Goal: Use online tool/utility: Utilize a website feature to perform a specific function

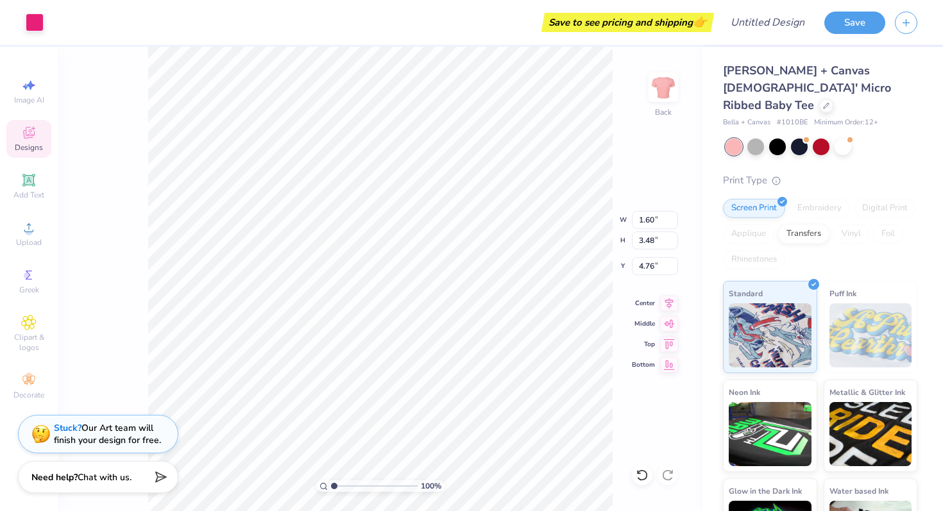
type input "1.19"
type input "0.48"
type input "6.83"
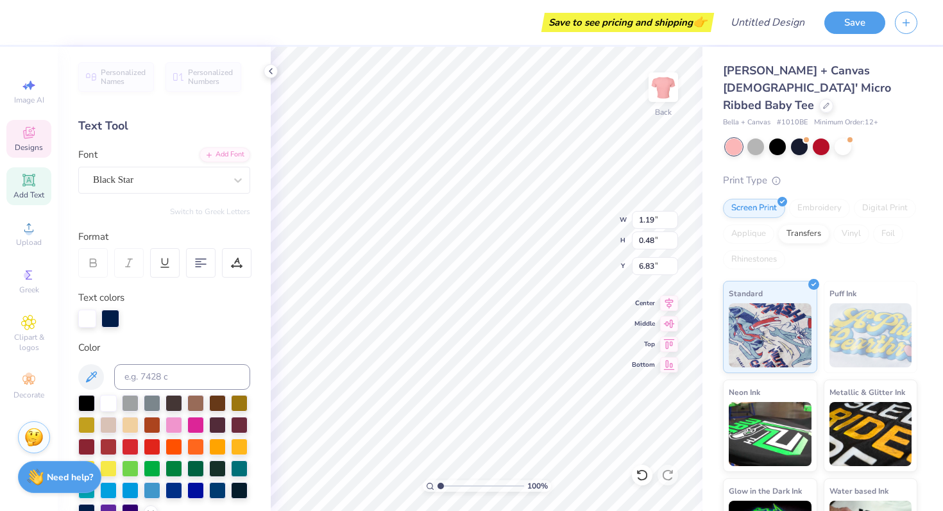
type input "6.84"
type textarea "Rl"
type textarea "execs"
type input "7.06"
type textarea "Execs"
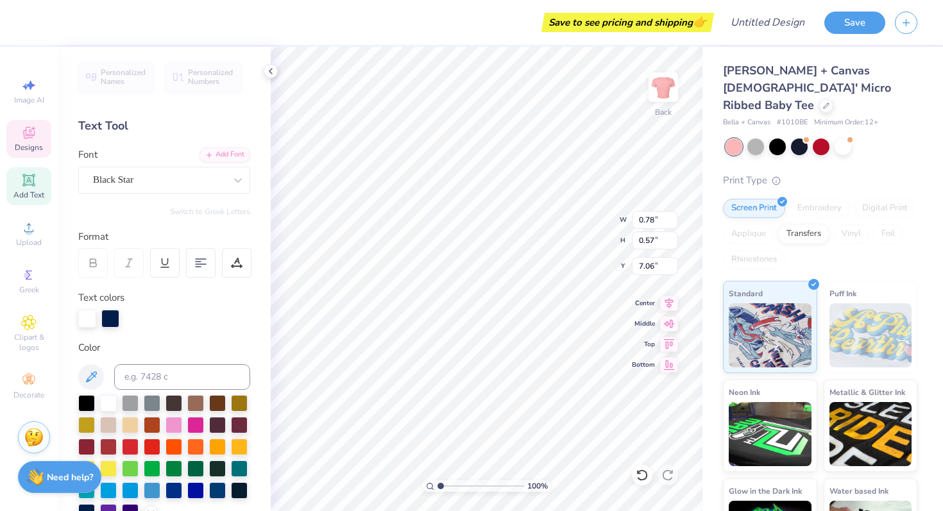
type input "0.78"
type input "0.57"
type input "5.73"
type textarea "D"
type textarea "a"
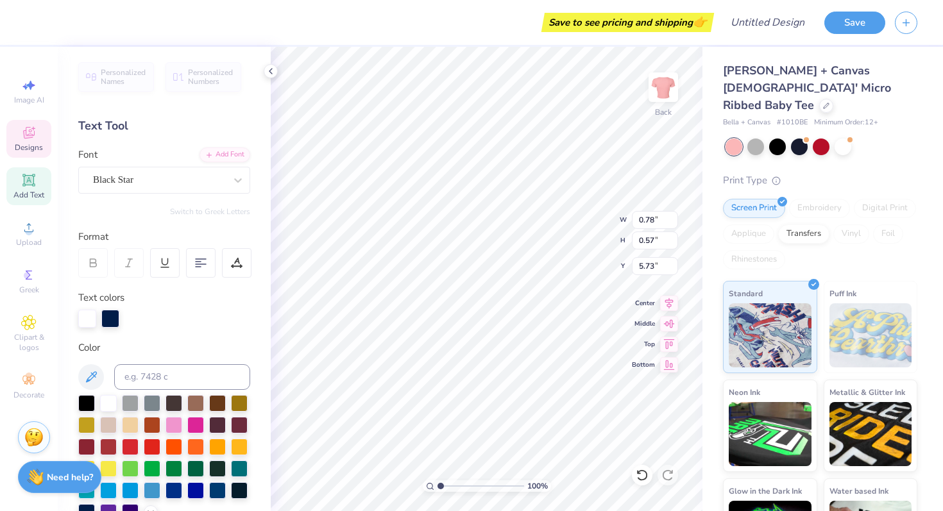
type textarea "Dance"
type input "1.06"
type input "0.52"
type input "6.32"
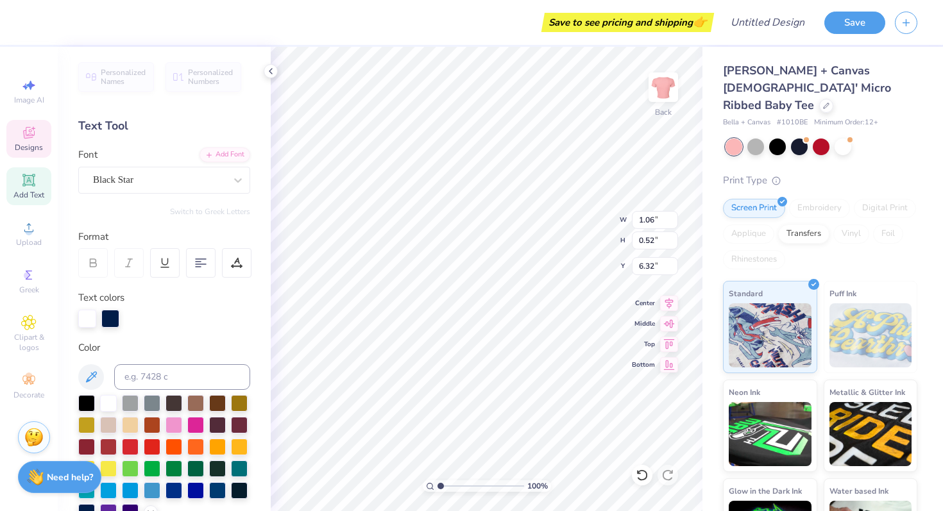
scroll to position [0, 1]
type textarea "Marathon"
type input "1.79"
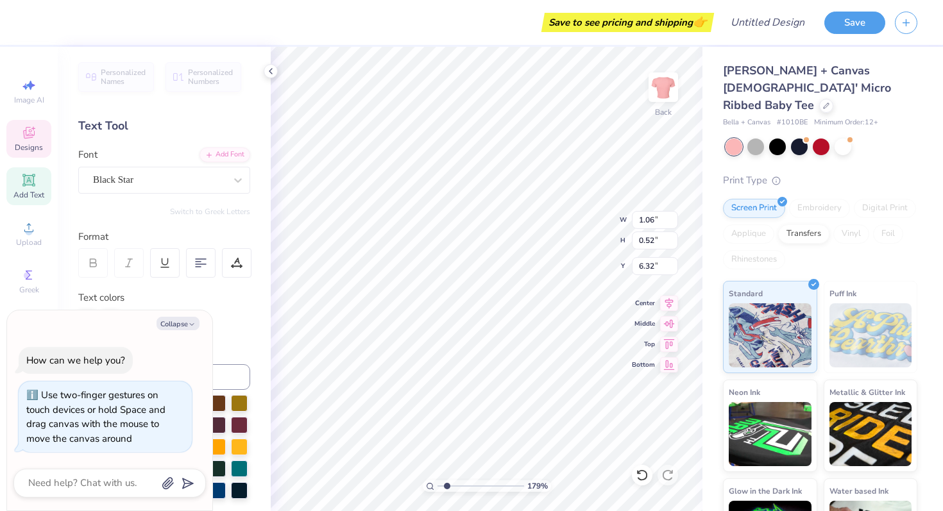
type textarea "x"
drag, startPoint x: 438, startPoint y: 487, endPoint x: 451, endPoint y: 485, distance: 13.0
type input "2.34"
click at [452, 485] on input "range" at bounding box center [480, 486] width 87 height 12
type textarea "x"
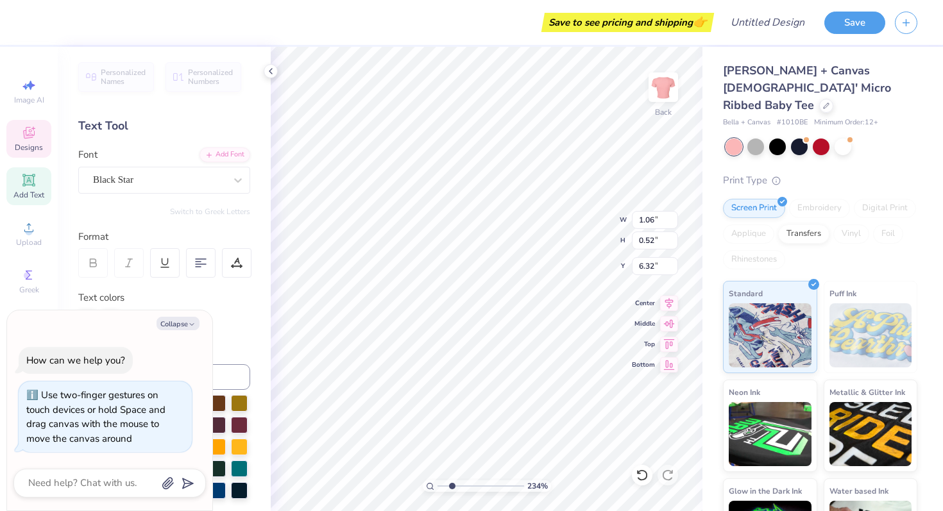
type input "2.02"
type input "0.56"
type input "6.34"
type textarea "x"
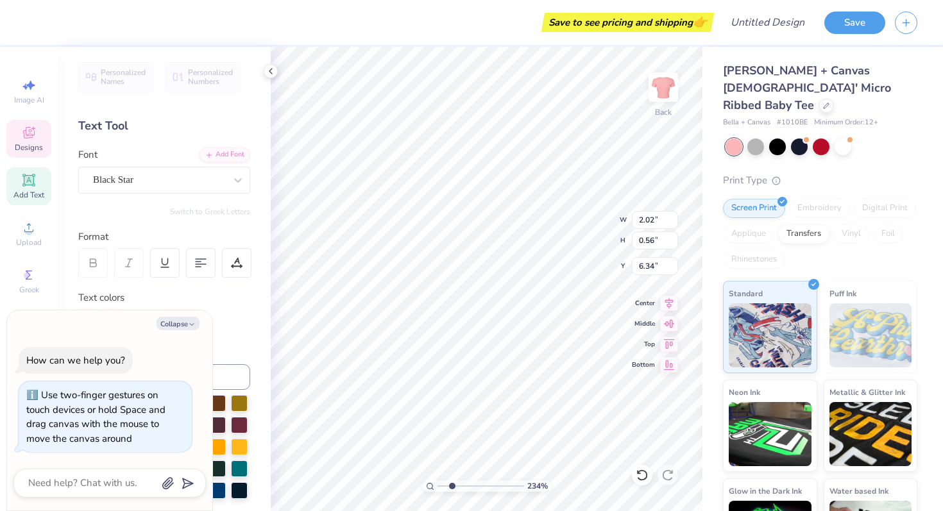
type input "1.60"
type input "3.48"
type input "4.76"
type textarea "x"
type input "2.02"
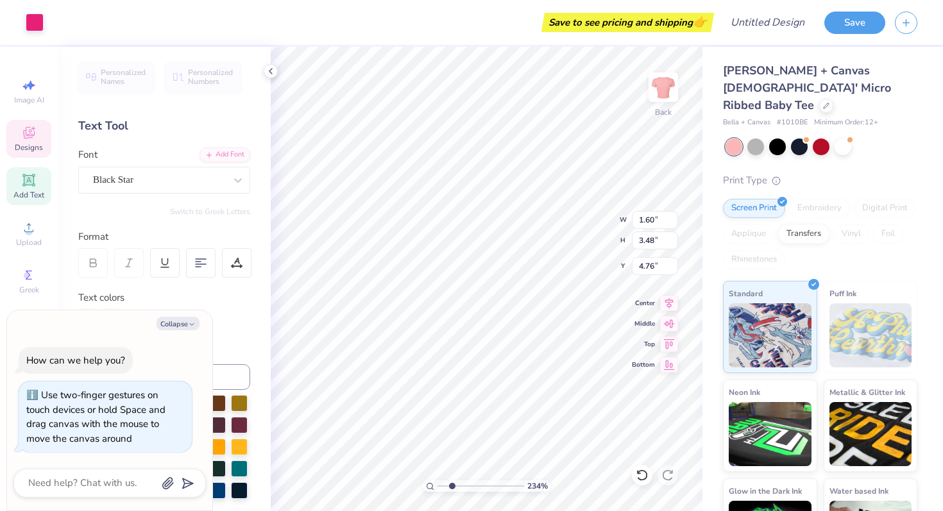
type input "0.56"
type input "6.34"
type textarea "x"
type input "6.27"
type textarea "x"
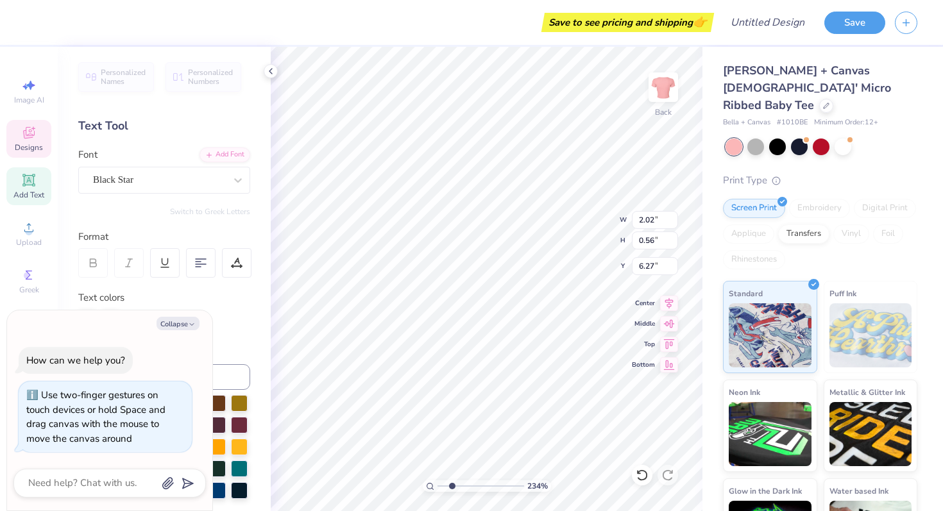
type input "1.48"
type input "0.41"
type input "6.38"
type textarea "x"
type input "6.48"
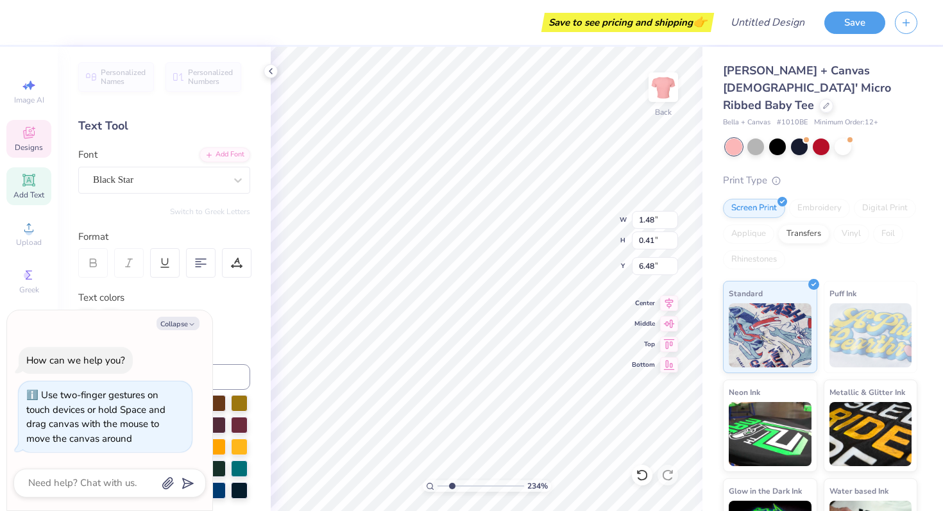
type textarea "x"
type input "6.97"
type input "7.50"
type input "2.00"
type textarea "x"
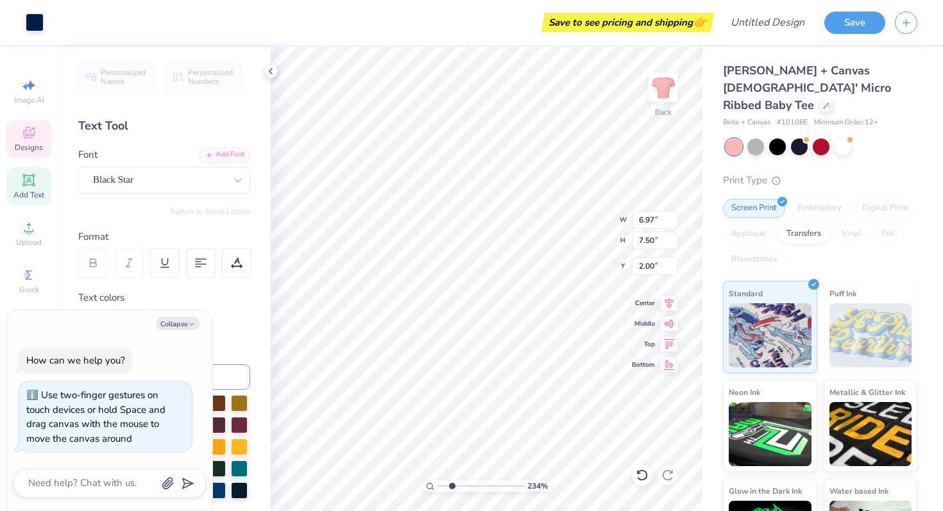
type input "1.69"
type input "1.88"
type input "4.97"
type textarea "x"
type input "0.71"
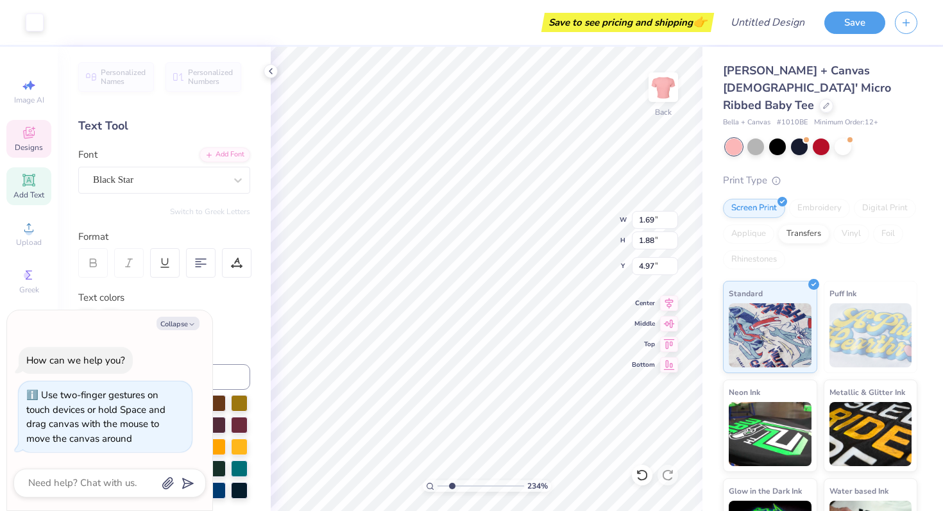
type input "0.99"
type input "4.07"
type textarea "x"
type input "4.00"
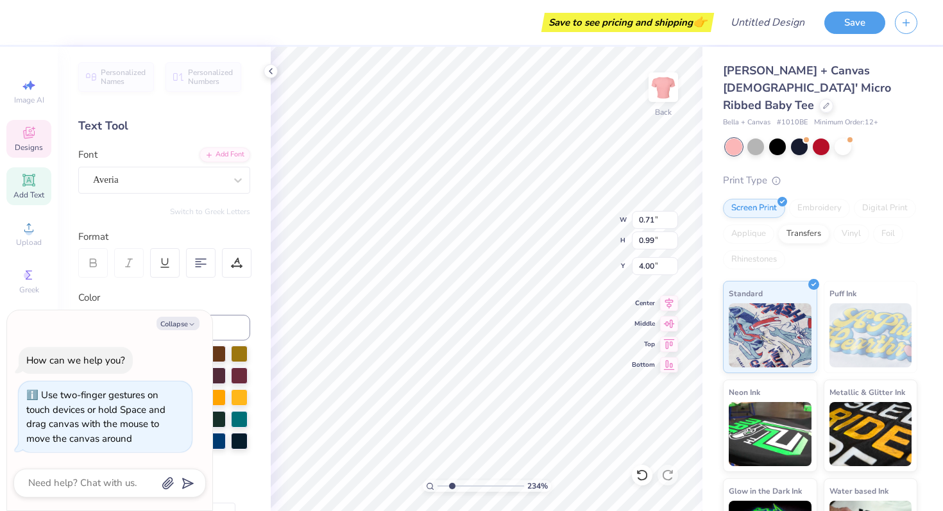
type textarea "x"
type textarea "F"
type textarea "x"
type textarea "FT"
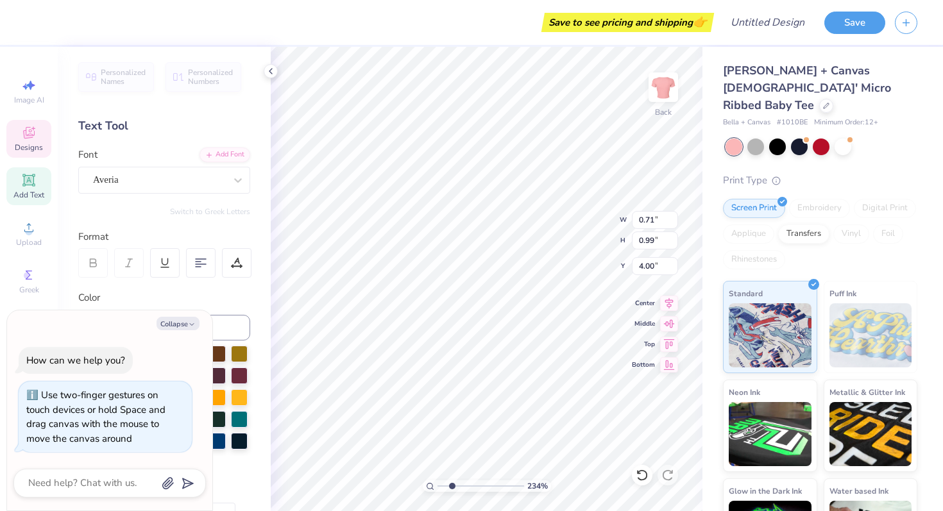
type textarea "x"
type textarea "FTK"
type textarea "x"
type input "0.79"
type input "0.94"
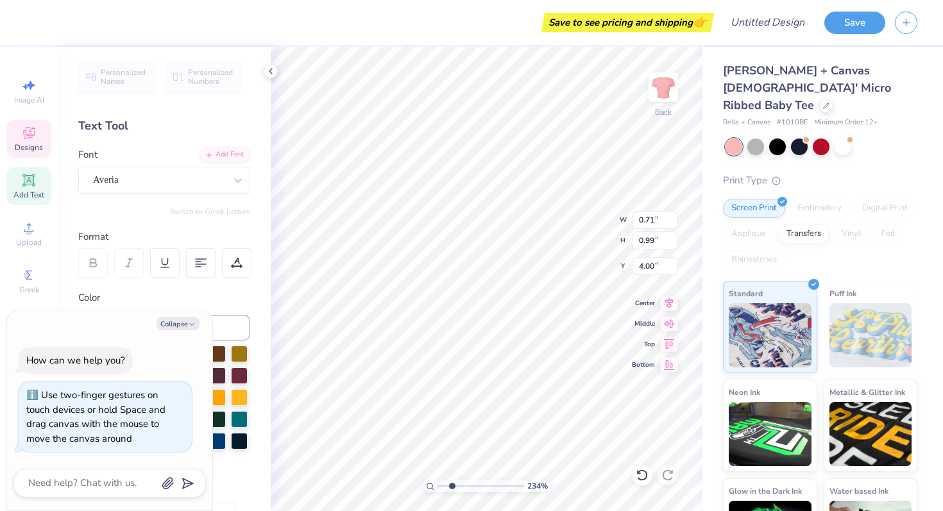
type input "4.34"
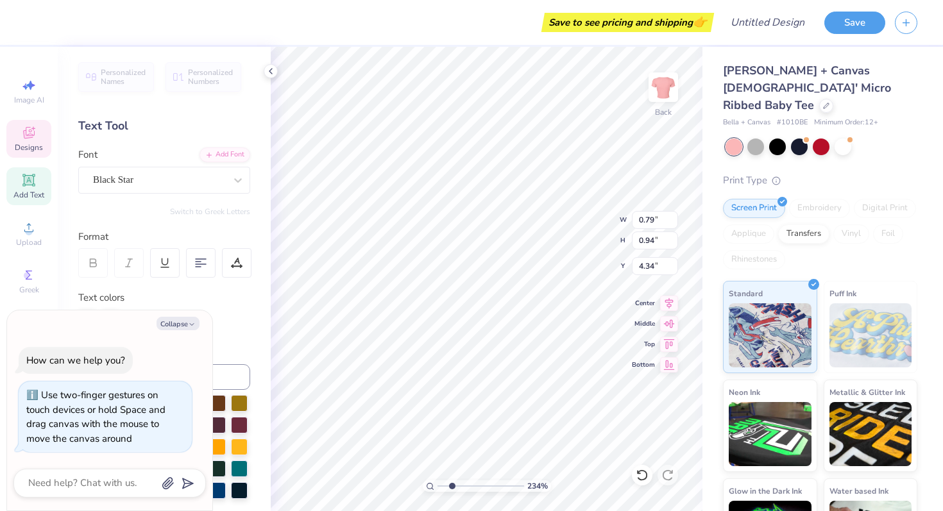
type textarea "x"
type textarea "2026"
type textarea "x"
click at [185, 323] on button "Collapse" at bounding box center [178, 323] width 43 height 13
type input "0.88"
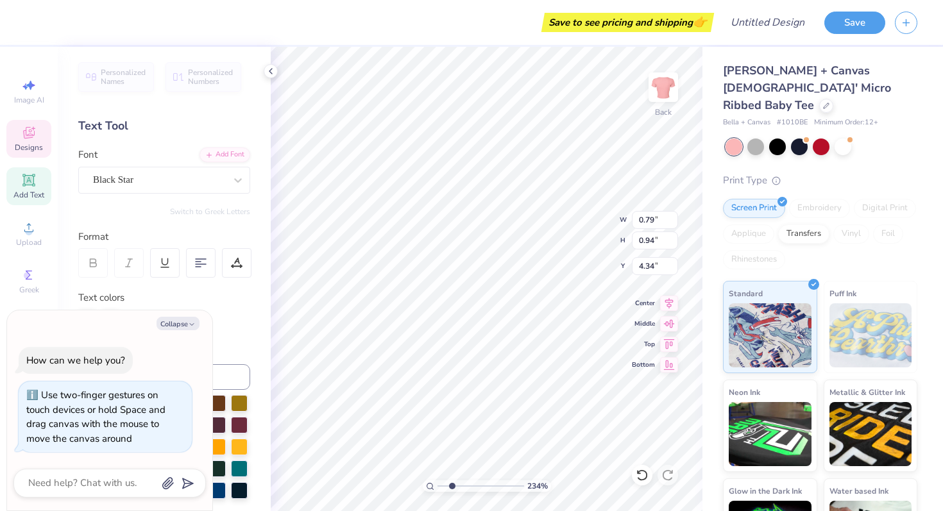
type input "4.40"
type textarea "x"
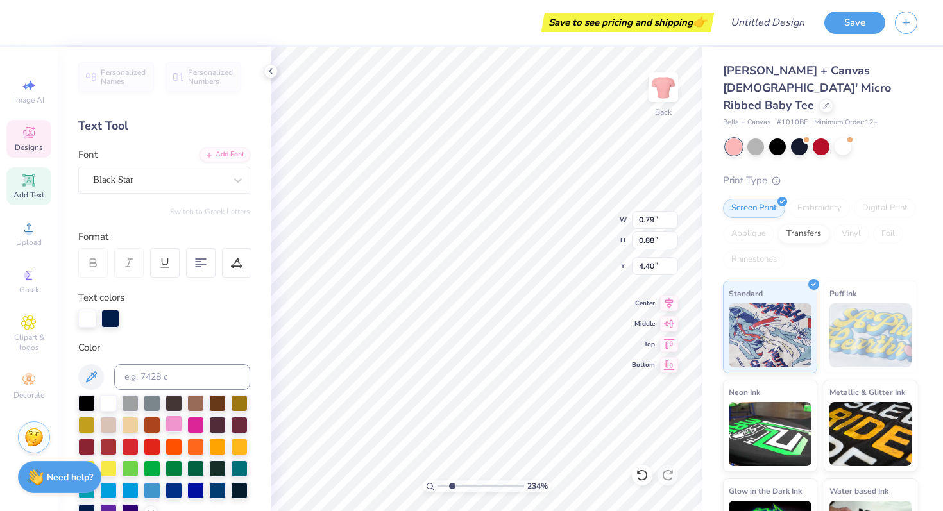
click at [182, 426] on div at bounding box center [173, 424] width 17 height 17
click at [176, 426] on div at bounding box center [173, 424] width 17 height 17
click at [193, 427] on div at bounding box center [195, 424] width 17 height 17
click at [112, 321] on div at bounding box center [110, 318] width 18 height 18
click at [110, 468] on div at bounding box center [108, 467] width 17 height 17
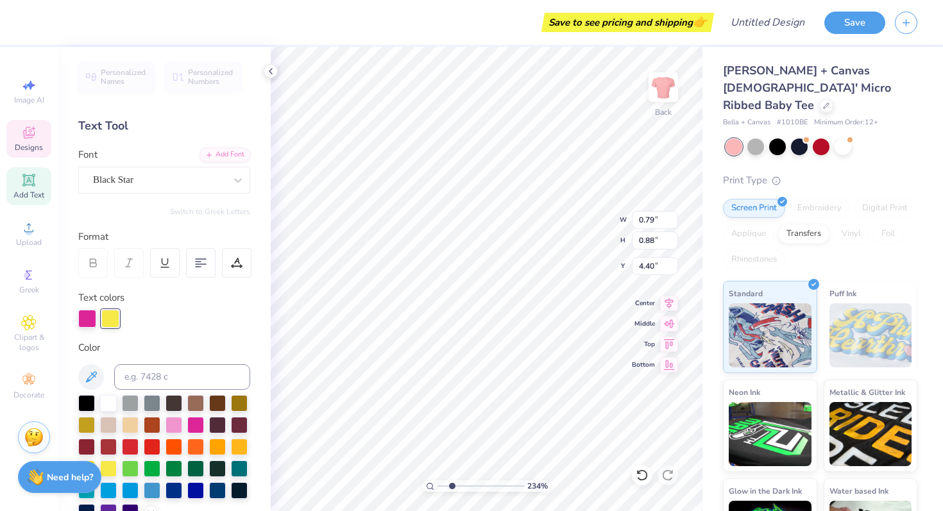
type input "1.69"
type input "1.71"
type input "3.79"
click at [176, 419] on div at bounding box center [173, 424] width 17 height 17
click at [195, 424] on div at bounding box center [195, 424] width 17 height 17
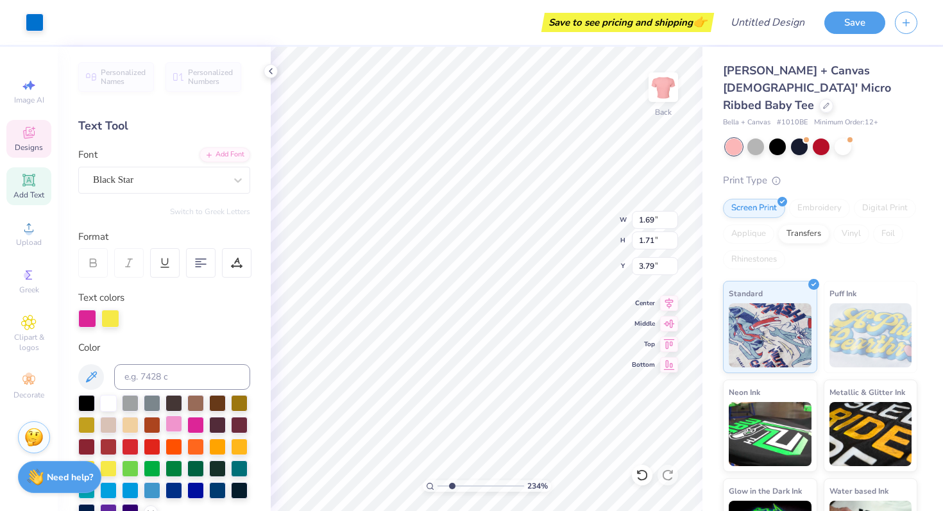
click at [175, 426] on div at bounding box center [173, 424] width 17 height 17
click at [201, 427] on div at bounding box center [195, 424] width 17 height 17
type input "2.07"
type input "1.10"
type input "3.27"
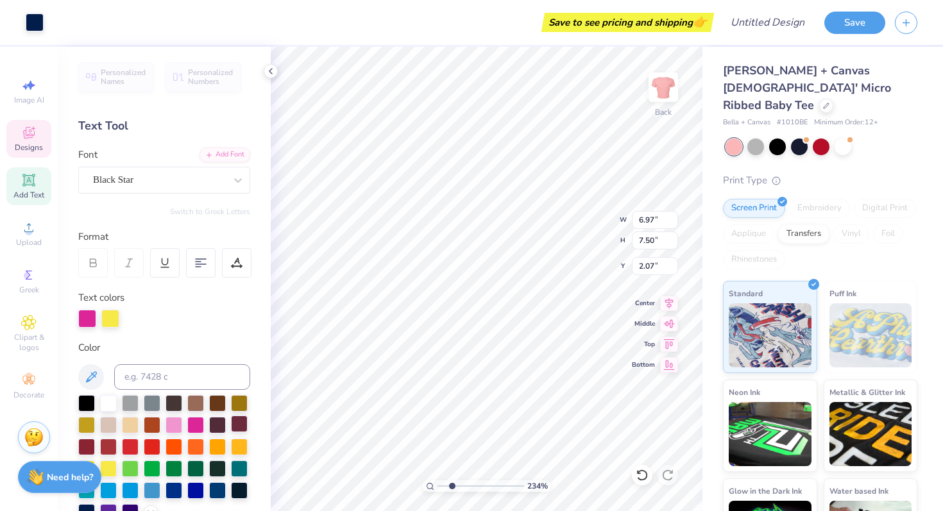
type input "6.17"
click at [29, 339] on span "Clipart & logos" at bounding box center [28, 342] width 45 height 21
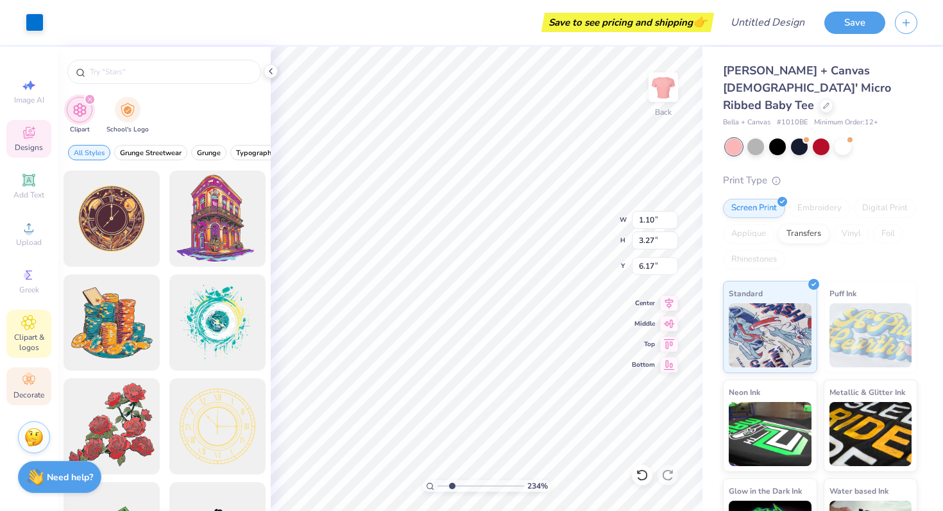
click at [28, 380] on icon at bounding box center [28, 380] width 12 height 9
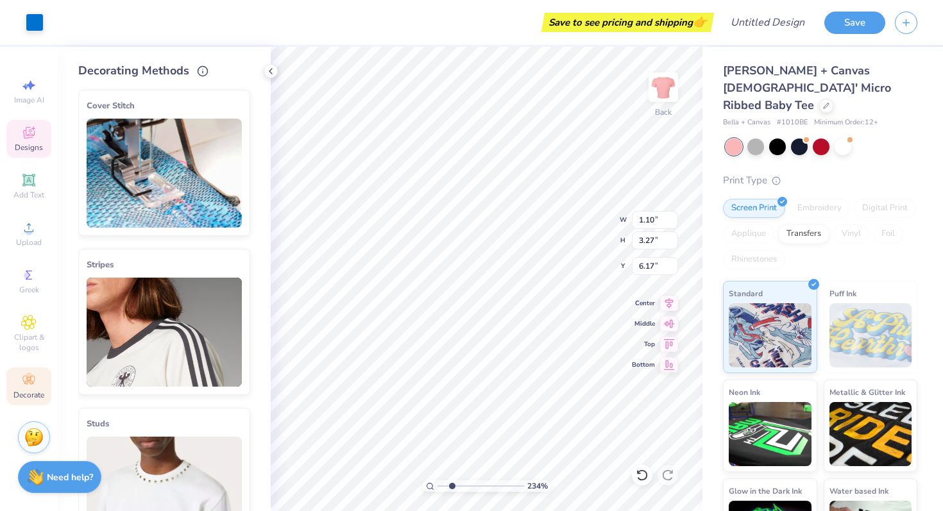
click at [37, 134] on div "Designs" at bounding box center [28, 139] width 45 height 38
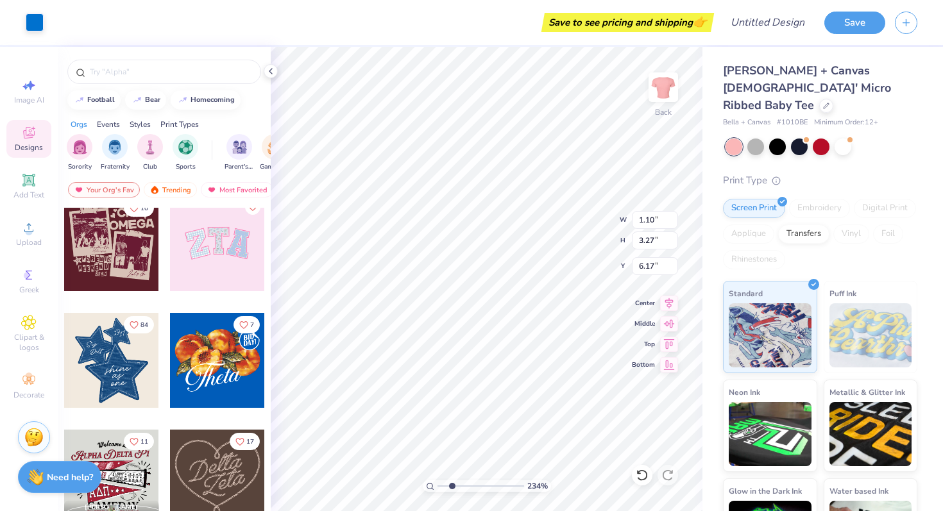
scroll to position [228, 0]
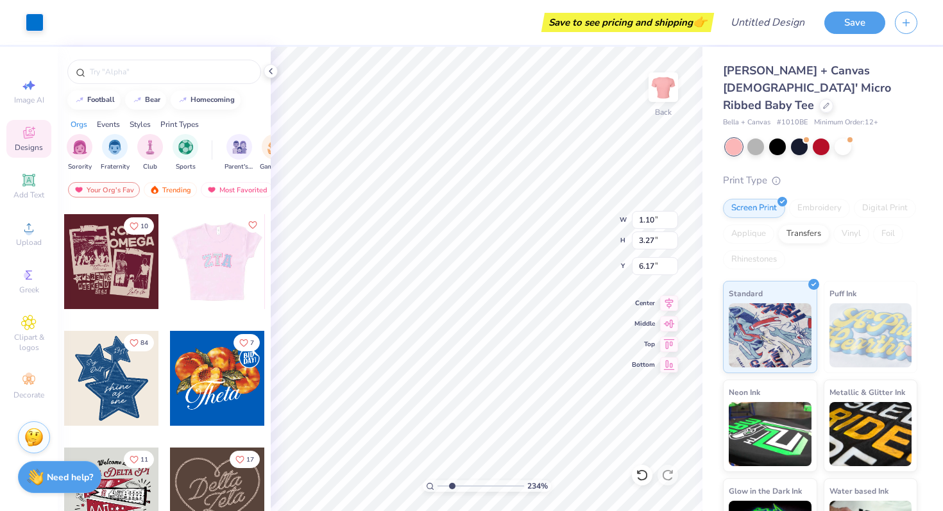
click at [170, 265] on div at bounding box center [122, 261] width 95 height 95
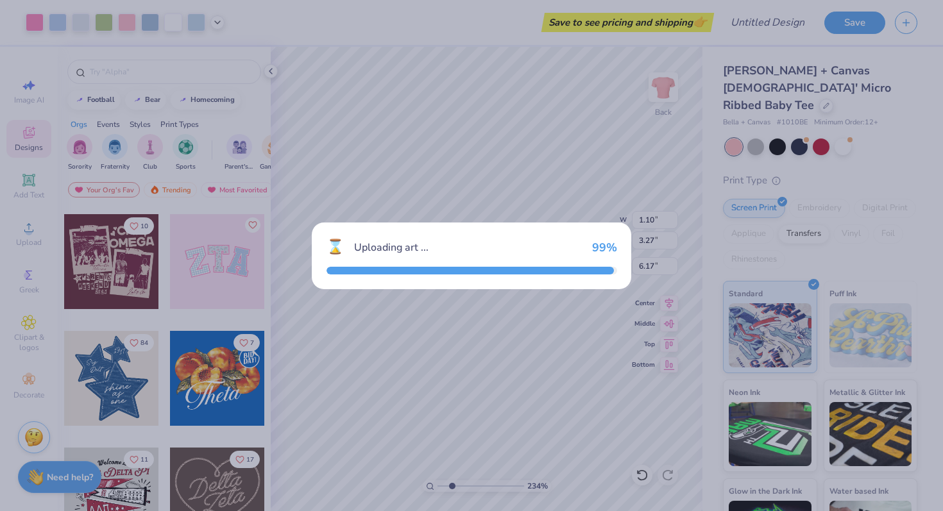
type input "8.28"
type input "4.14"
type input "3.00"
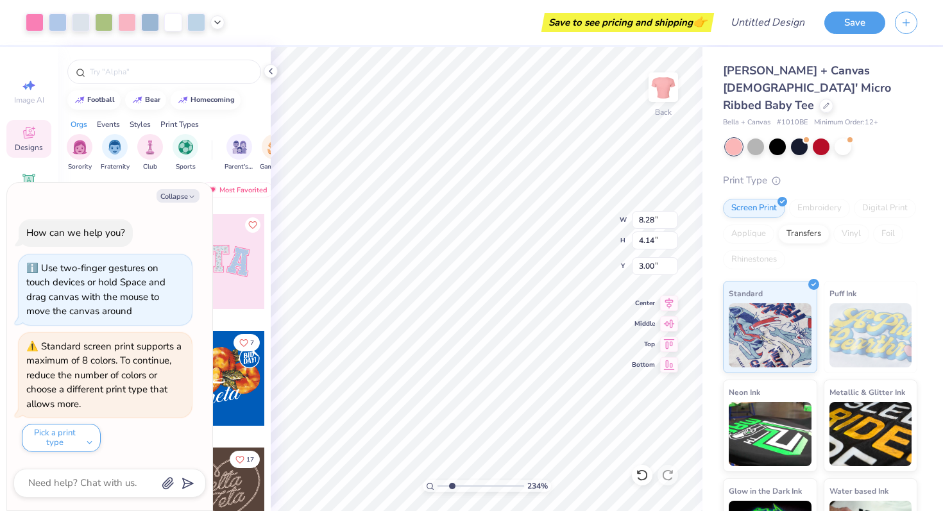
type textarea "x"
type input "5.42"
type textarea "x"
type input "6.97"
type input "7.53"
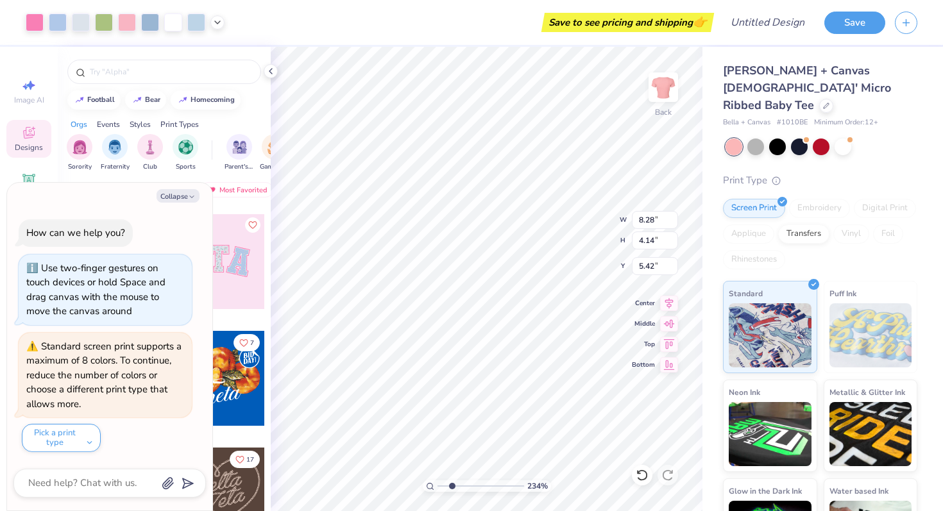
type input "2.04"
type textarea "x"
type input "7.88"
type textarea "x"
type input "2.95"
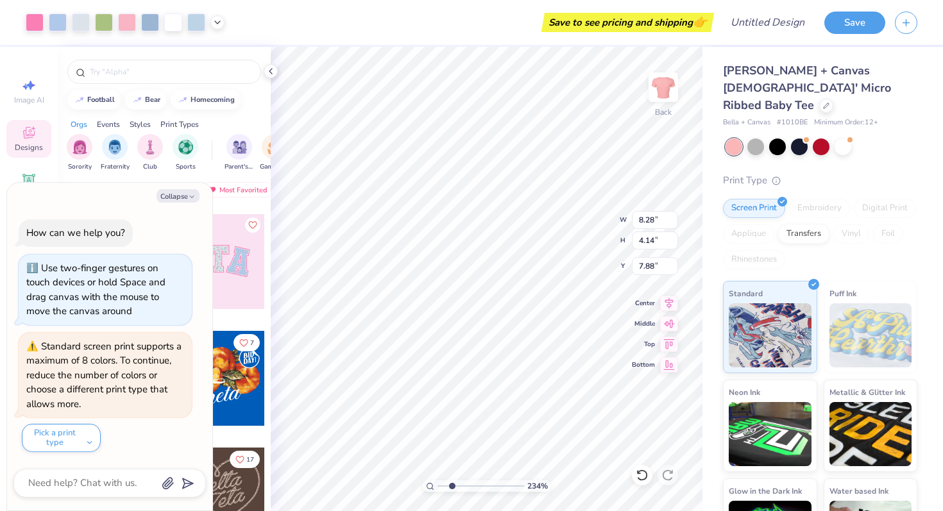
type input "3.26"
type input "2.79"
type textarea "x"
type input "1.60"
type input "3.48"
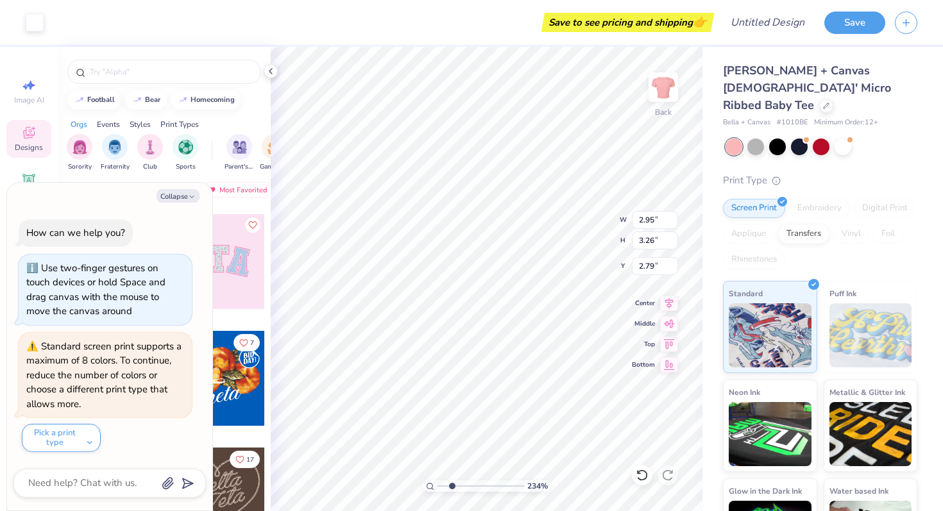
type input "4.76"
type textarea "x"
type input "4.84"
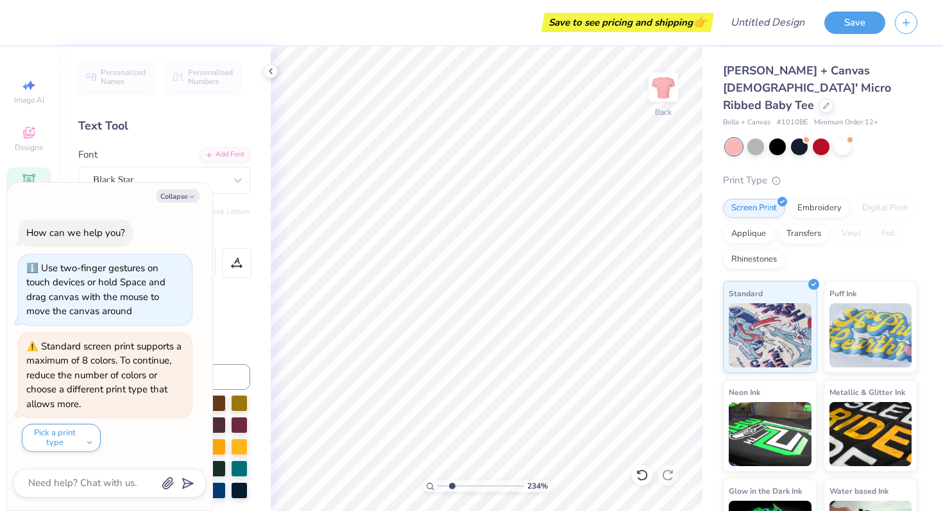
click at [97, 132] on div "Text Tool" at bounding box center [164, 125] width 172 height 17
click at [29, 133] on icon at bounding box center [28, 132] width 15 height 15
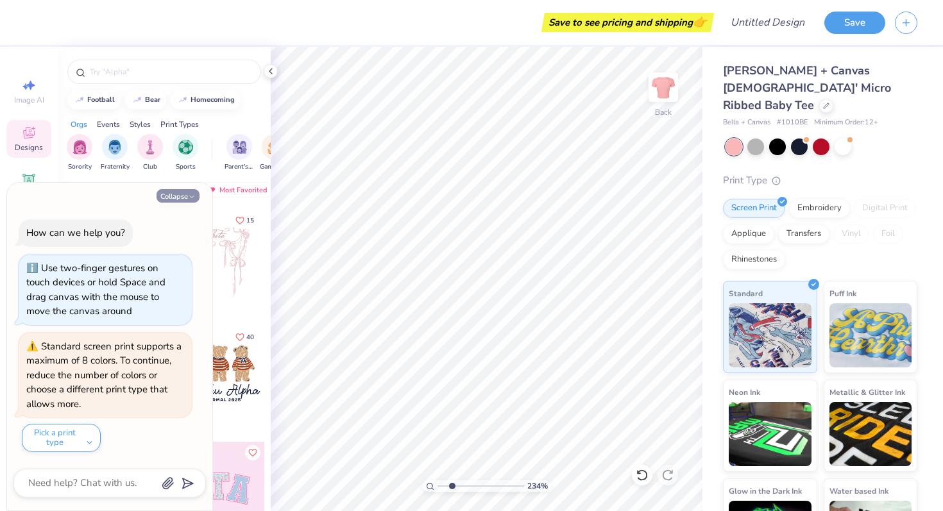
click at [182, 201] on button "Collapse" at bounding box center [178, 195] width 43 height 13
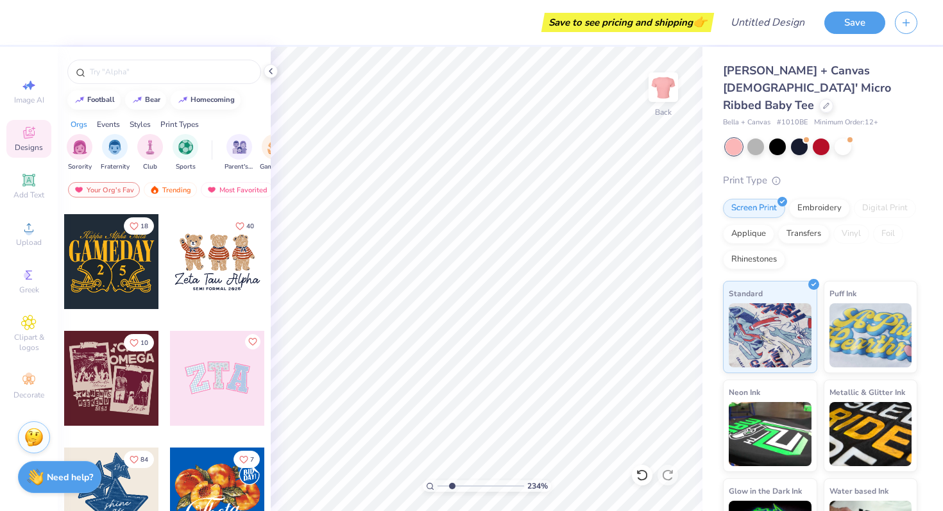
scroll to position [126, 0]
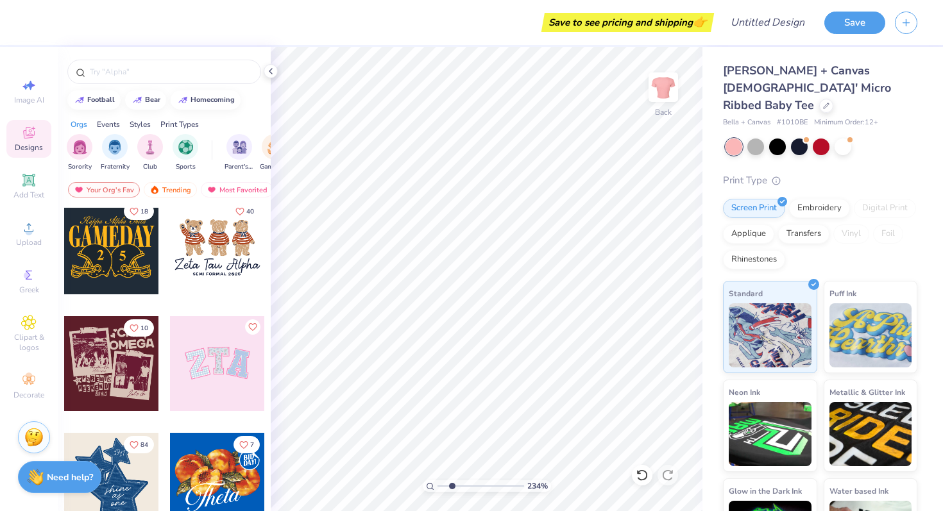
click at [219, 360] on div at bounding box center [217, 363] width 95 height 95
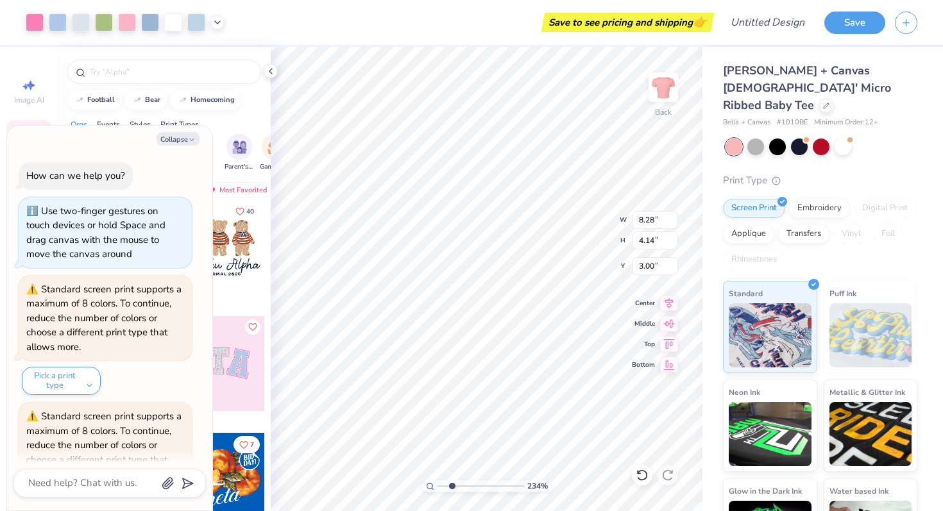
scroll to position [70, 0]
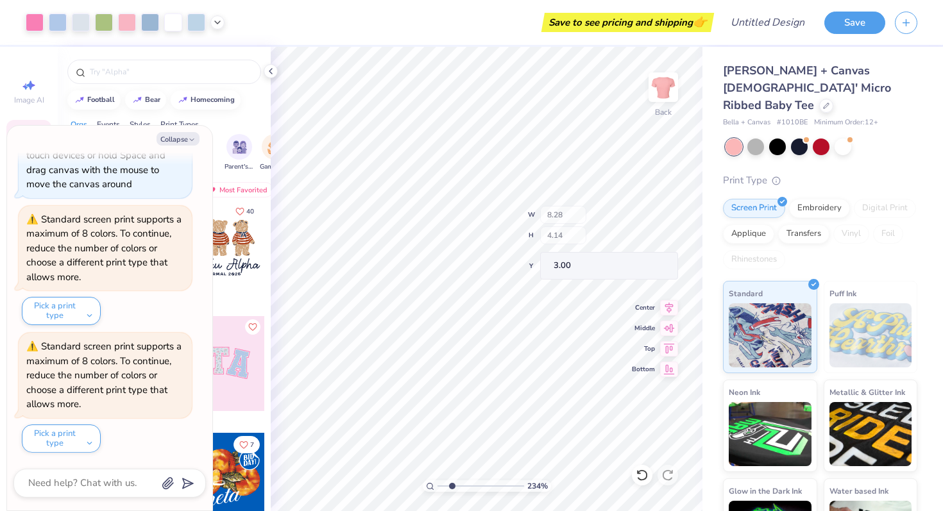
type textarea "x"
type input "3.00"
type input "3.74"
type input "3.27"
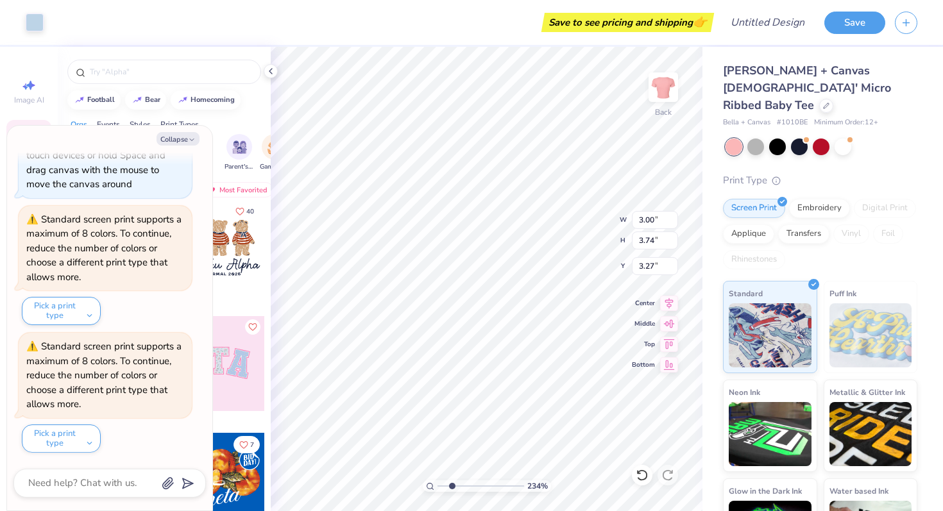
type textarea "x"
type input "3.33"
click at [182, 140] on button "Collapse" at bounding box center [178, 138] width 43 height 13
type textarea "x"
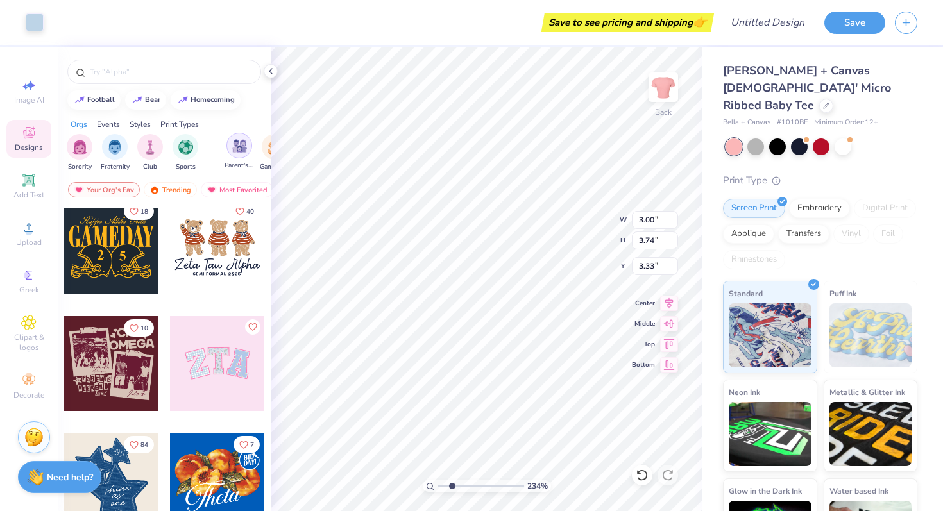
type input "8.28"
type input "4.14"
type input "3.00"
type input "3.13"
type input "2.54"
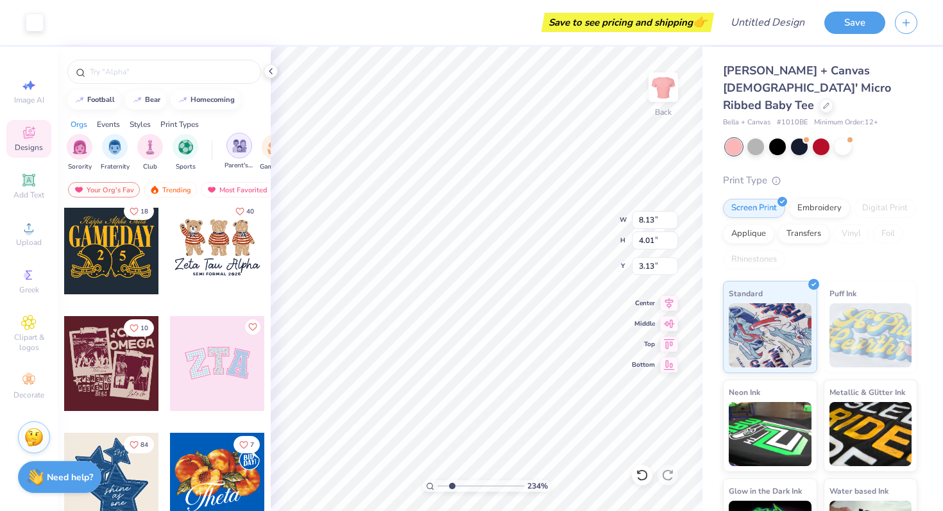
type input "3.30"
type input "3.11"
type input "8.13"
type input "4.01"
type input "3.13"
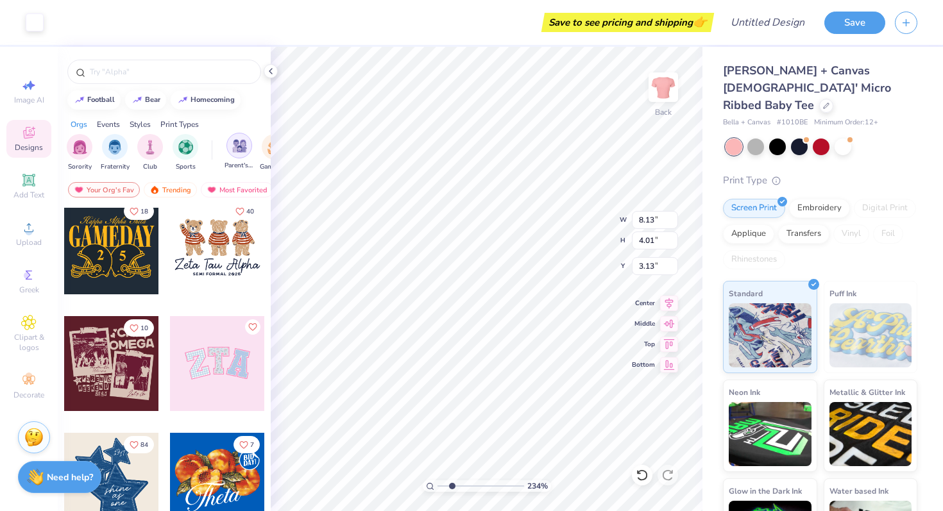
type input "2.54"
type input "3.30"
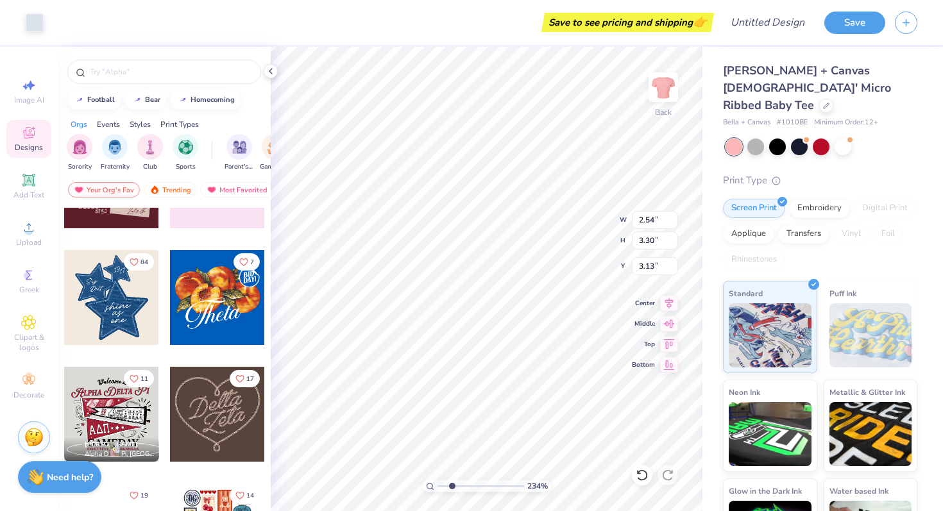
scroll to position [326, 0]
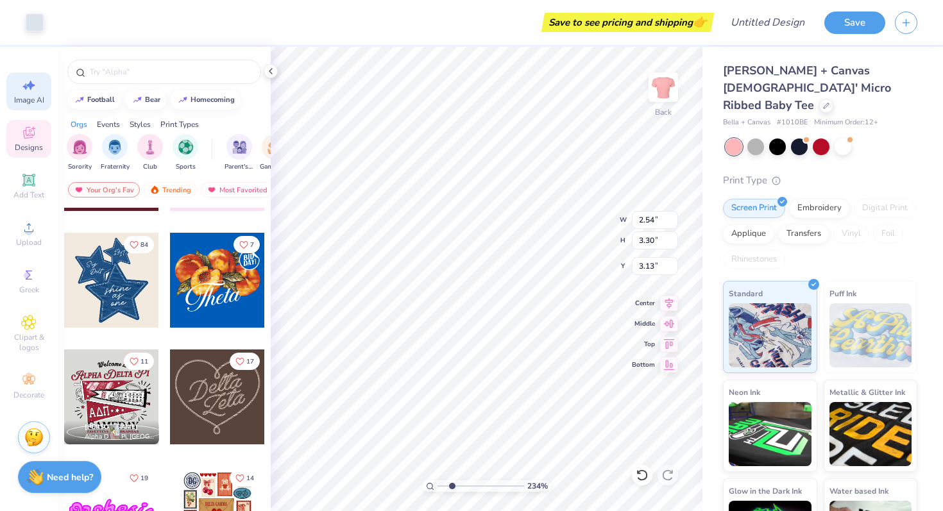
click at [30, 99] on span "Image AI" at bounding box center [29, 100] width 30 height 10
select select "4"
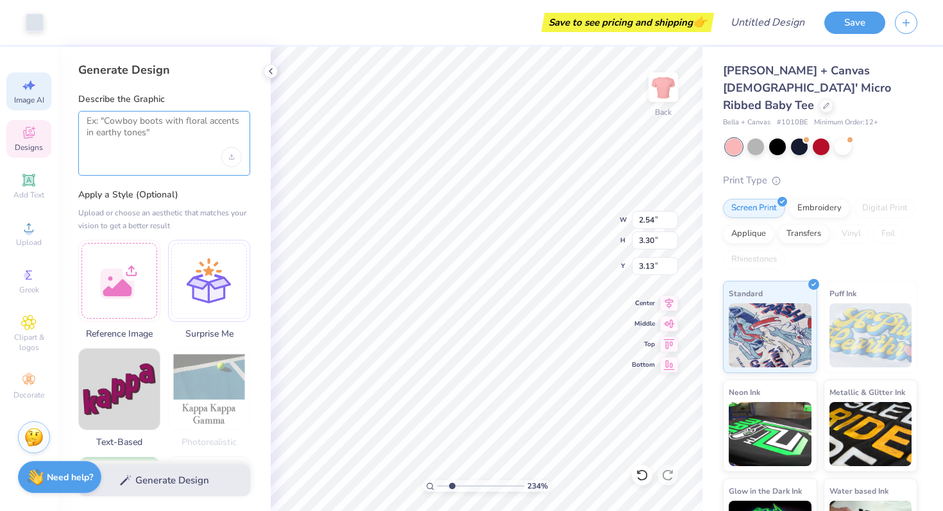
click at [144, 139] on textarea at bounding box center [164, 131] width 155 height 32
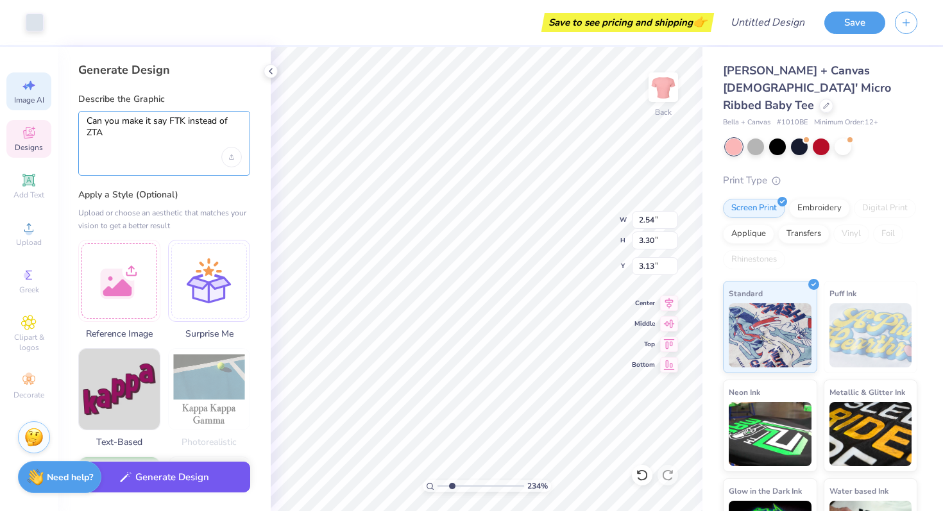
type textarea "Can you make it say FTK instead of ZTA"
click at [180, 475] on button "Generate Design" at bounding box center [164, 477] width 172 height 31
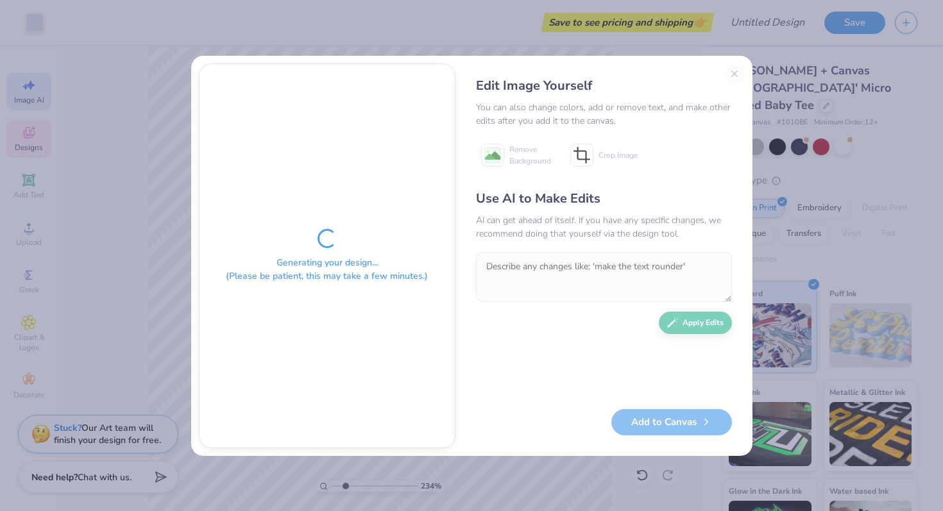
click at [407, 250] on div "Generating your design... (Please be patient, this may take a few minutes.)" at bounding box center [326, 256] width 255 height 384
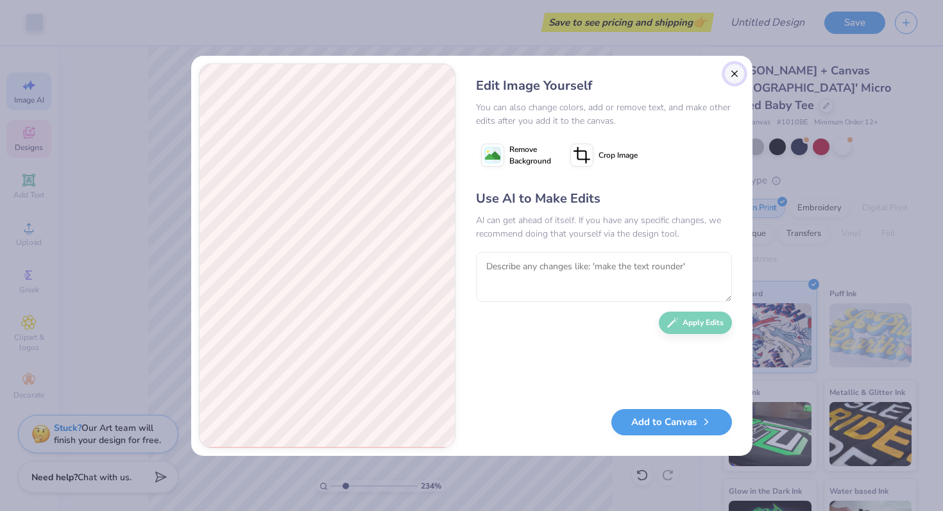
click at [741, 74] on button "Close" at bounding box center [734, 73] width 21 height 21
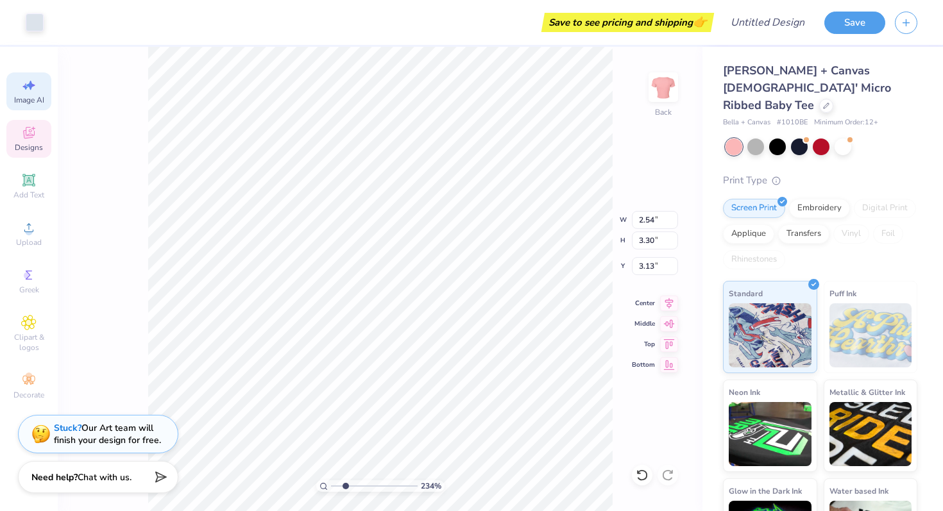
scroll to position [0, 29]
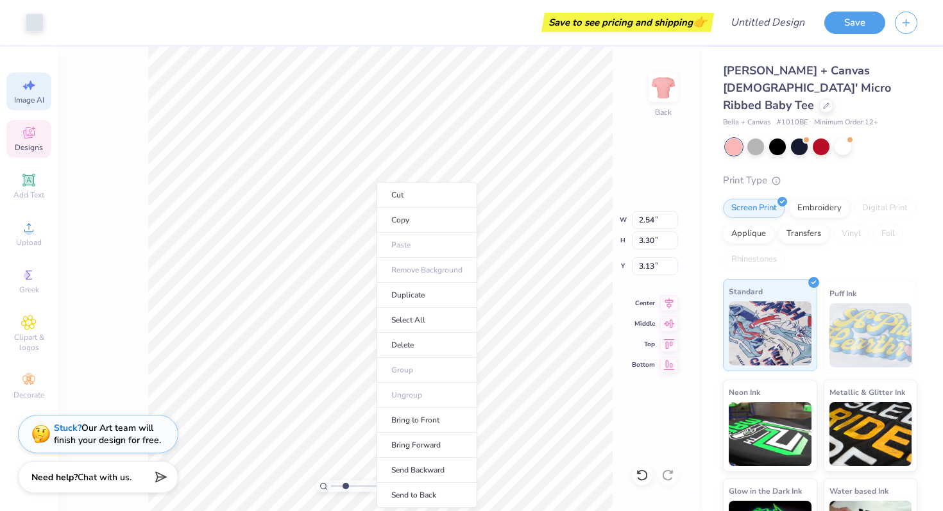
click at [746, 312] on img at bounding box center [770, 333] width 83 height 64
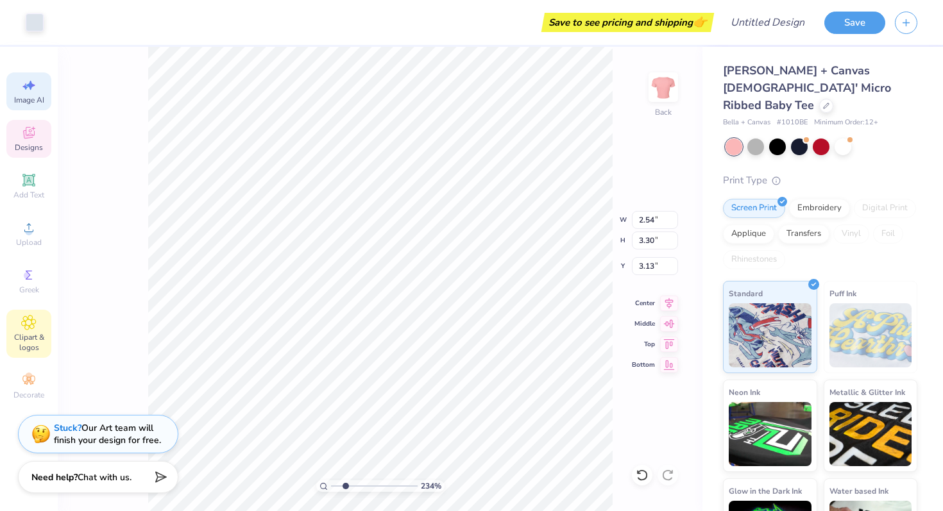
click at [21, 339] on span "Clipart & logos" at bounding box center [28, 342] width 45 height 21
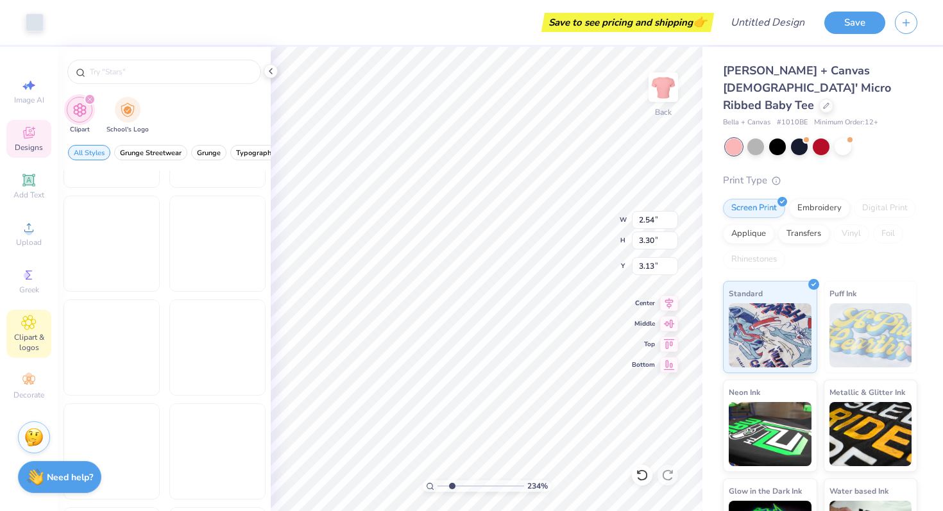
scroll to position [932, 0]
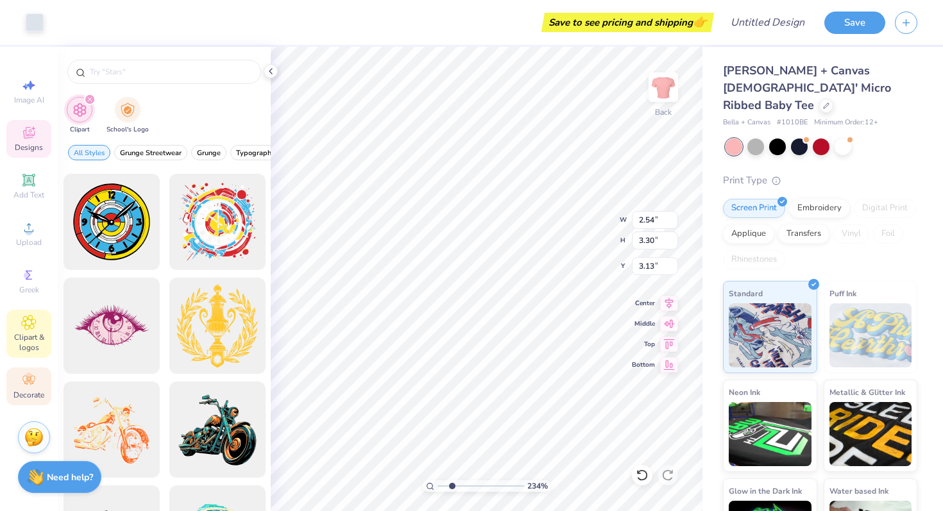
click at [29, 381] on icon at bounding box center [28, 380] width 12 height 9
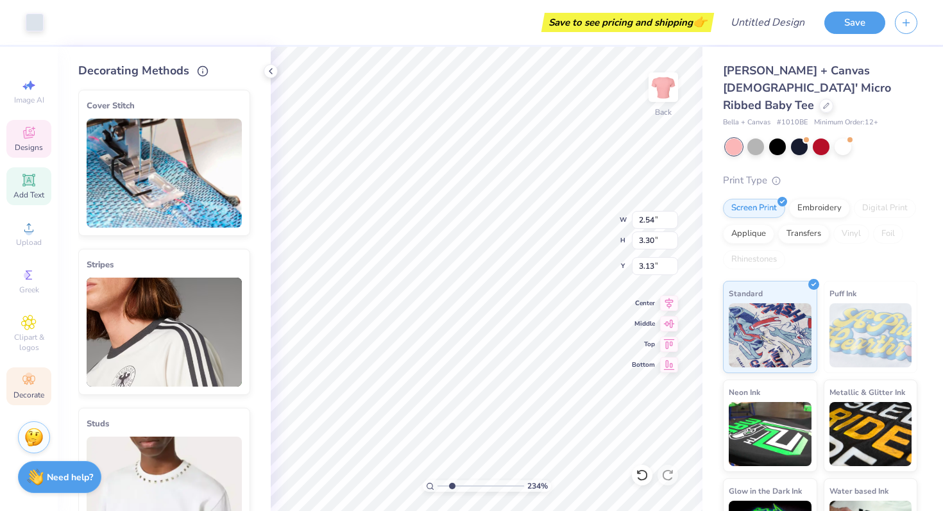
click at [26, 197] on span "Add Text" at bounding box center [28, 195] width 31 height 10
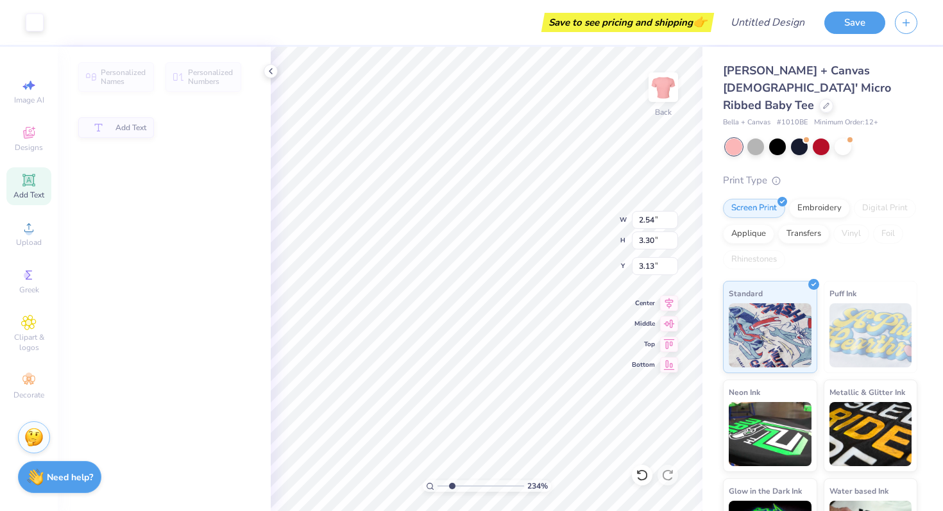
type input "4.77"
type input "1.38"
type input "7.81"
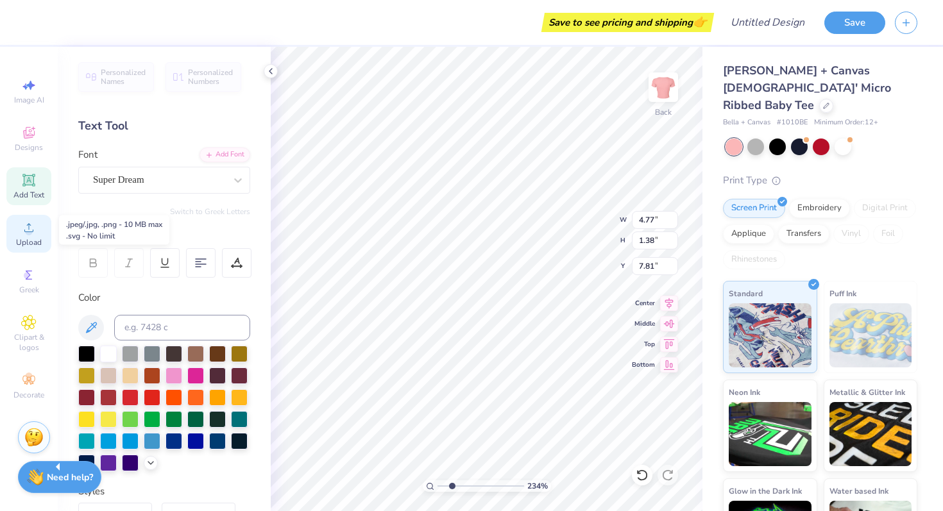
click at [31, 235] on div "Upload" at bounding box center [28, 234] width 45 height 38
type textarea "F"
type textarea "FTK"
